Goal: Check status: Check status

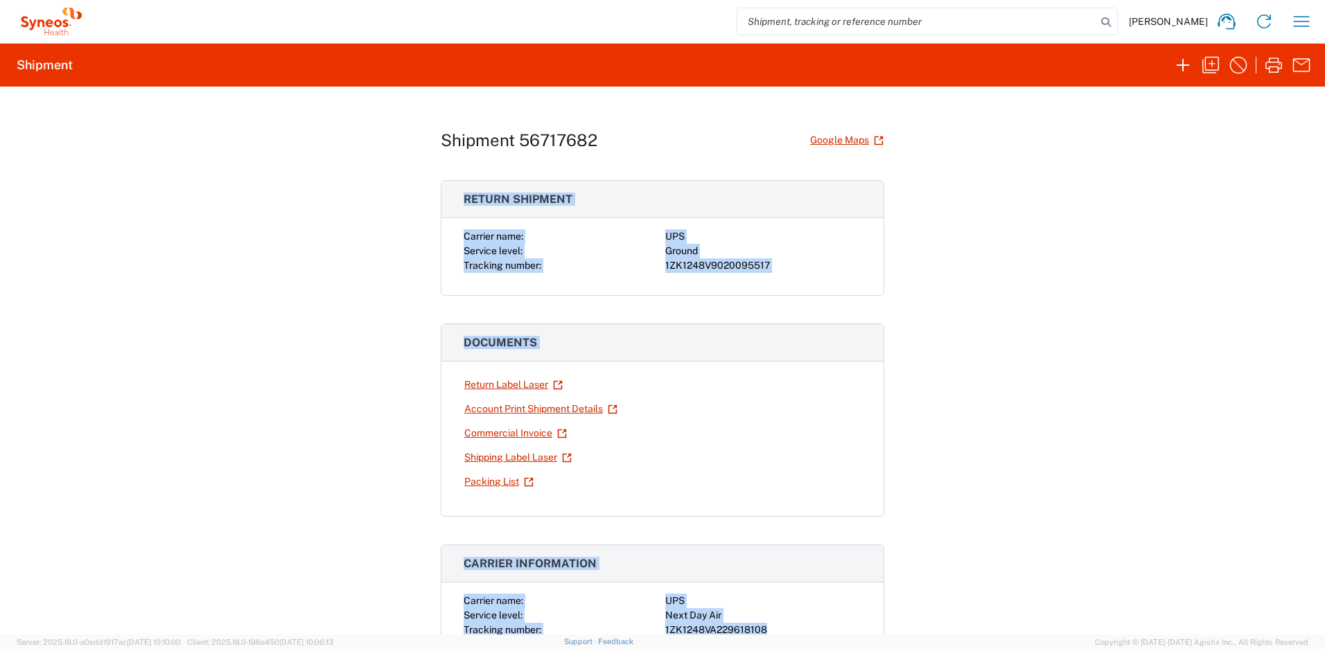
scroll to position [91, 0]
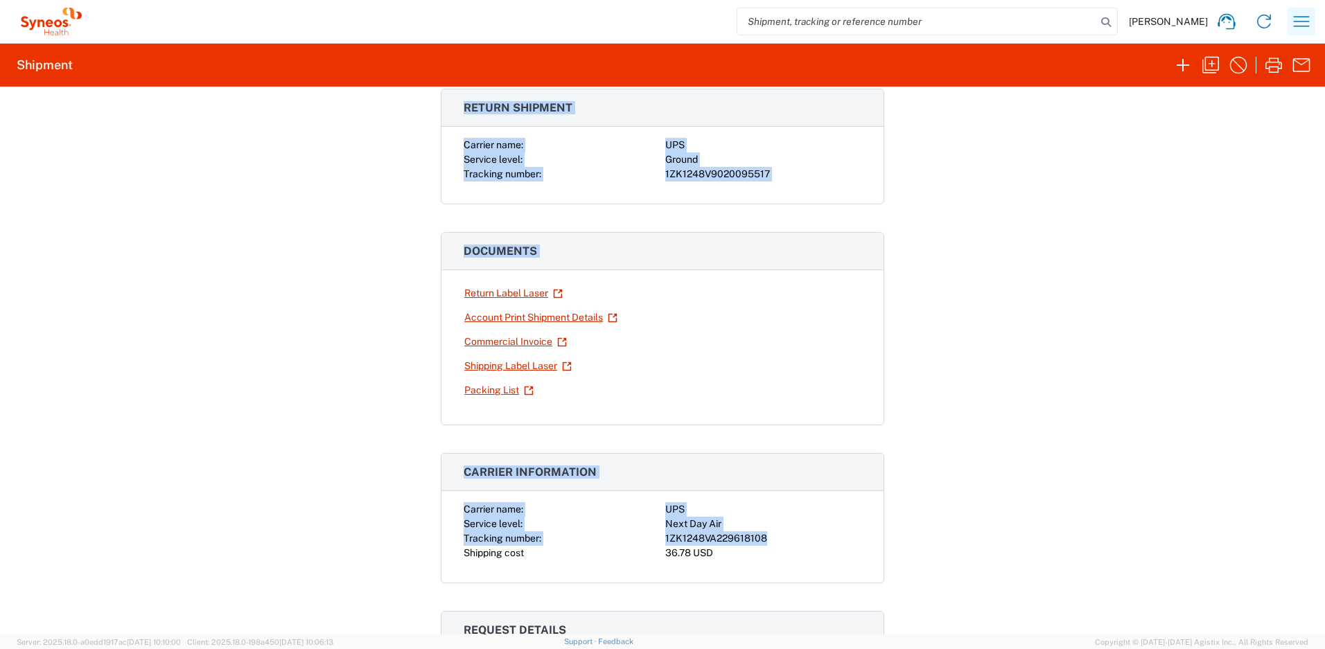
click at [1307, 24] on icon "button" at bounding box center [1301, 21] width 22 height 22
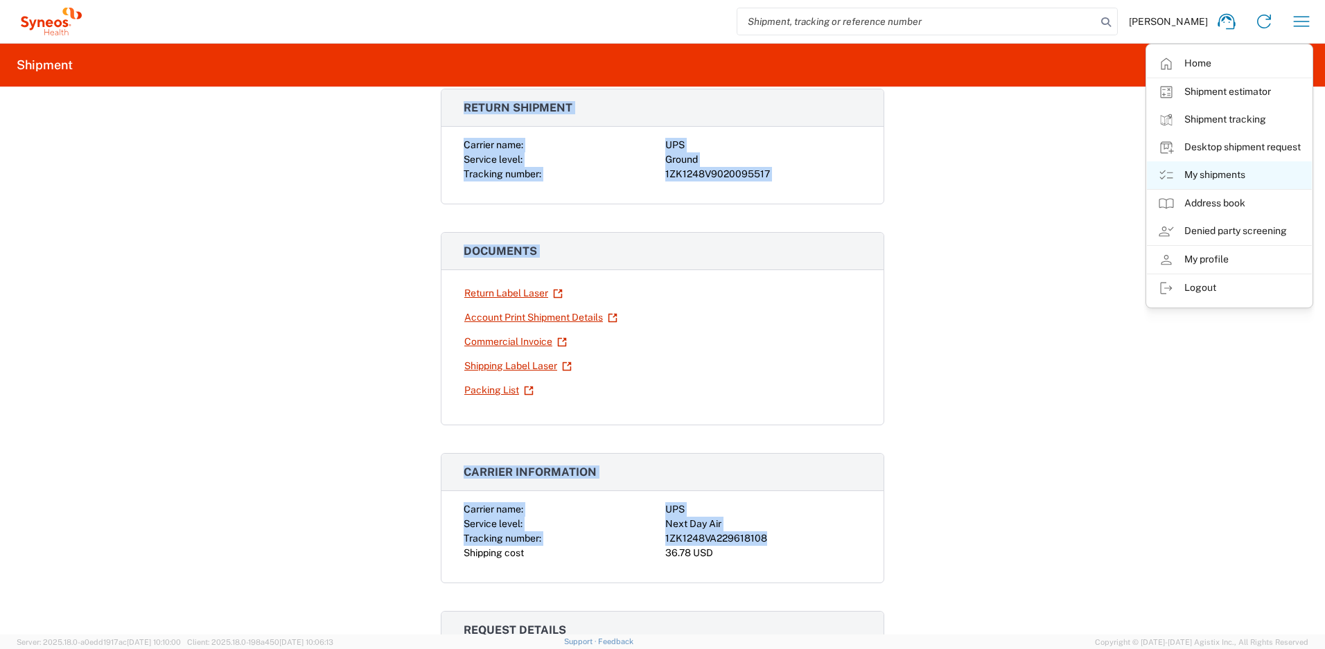
click at [1225, 178] on link "My shipments" at bounding box center [1229, 175] width 165 height 28
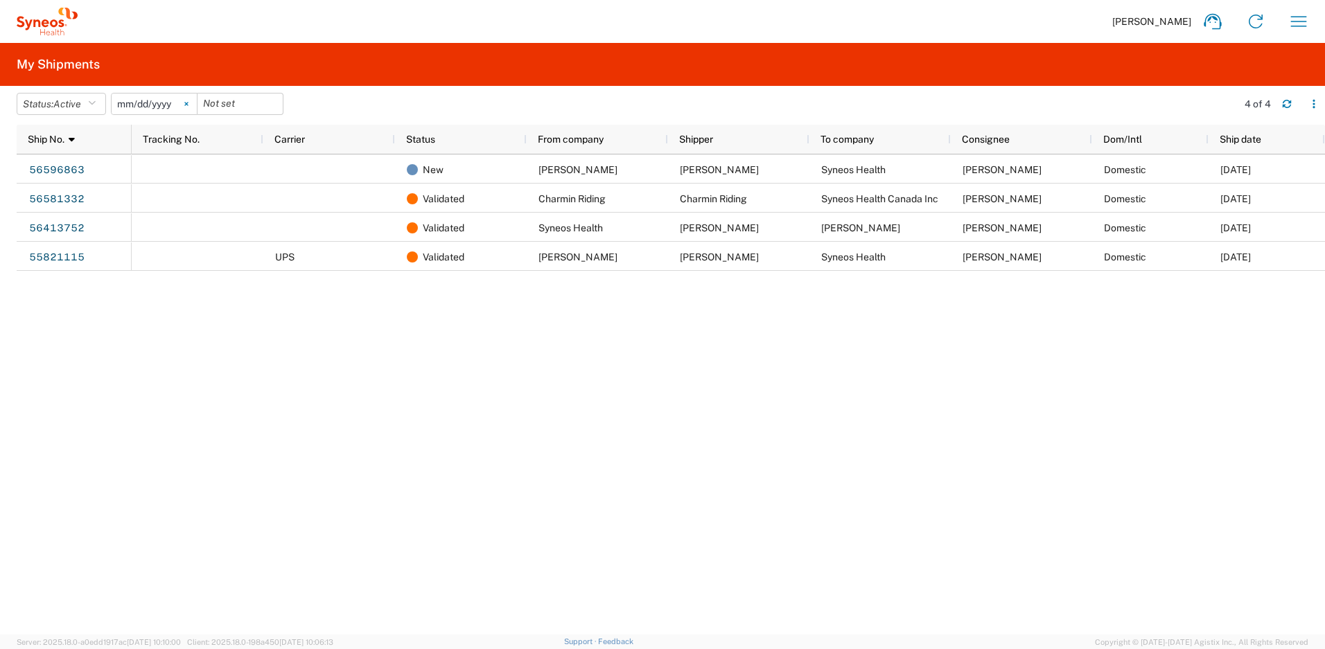
click at [188, 104] on icon at bounding box center [185, 104] width 3 height 3
click at [93, 106] on icon "button" at bounding box center [92, 104] width 8 height 10
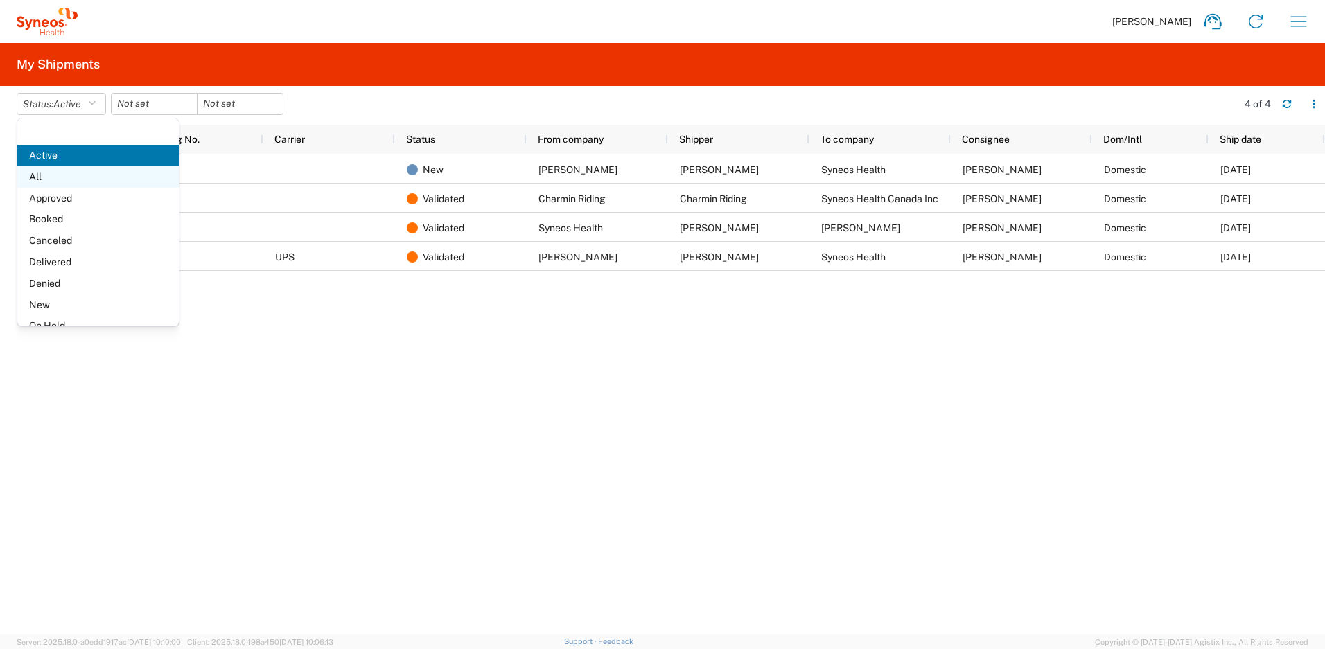
click at [63, 180] on span "All" at bounding box center [97, 176] width 161 height 21
